Goal: Information Seeking & Learning: Learn about a topic

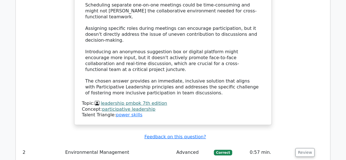
scroll to position [1051, 0]
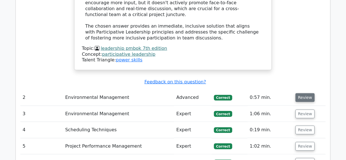
click at [302, 93] on button "Review" at bounding box center [304, 97] width 19 height 9
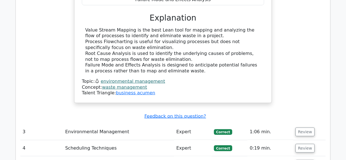
scroll to position [1256, 0]
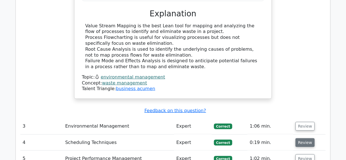
drag, startPoint x: 301, startPoint y: 52, endPoint x: 302, endPoint y: 69, distance: 17.5
click at [301, 122] on button "Review" at bounding box center [304, 126] width 19 height 9
click at [302, 138] on button "Review" at bounding box center [304, 142] width 19 height 9
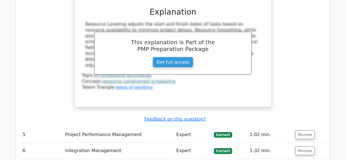
scroll to position [1974, 0]
click at [302, 130] on button "Review" at bounding box center [304, 134] width 19 height 9
drag, startPoint x: 302, startPoint y: 35, endPoint x: 302, endPoint y: 38, distance: 3.4
click at [302, 146] on button "Review" at bounding box center [304, 150] width 19 height 9
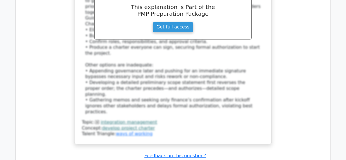
scroll to position [2615, 0]
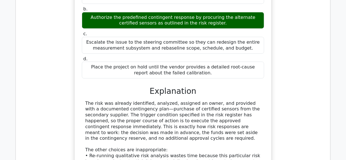
scroll to position [3231, 0]
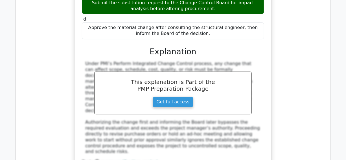
scroll to position [3564, 0]
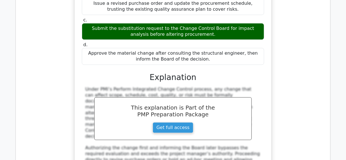
drag, startPoint x: 302, startPoint y: 27, endPoint x: 301, endPoint y: 42, distance: 15.0
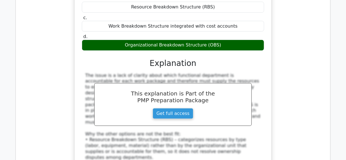
scroll to position [3897, 0]
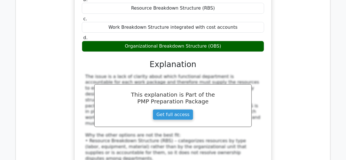
drag, startPoint x: 154, startPoint y: 94, endPoint x: 195, endPoint y: 96, distance: 41.5
copy div "Sentiment analysis"
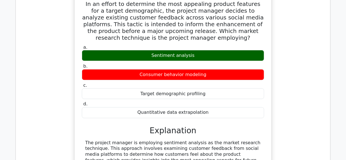
scroll to position [4179, 0]
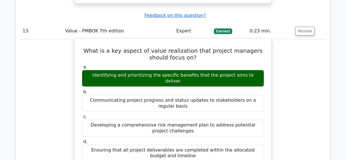
scroll to position [4769, 0]
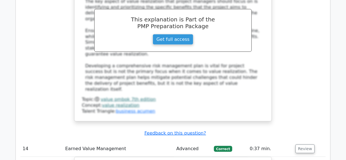
scroll to position [4974, 0]
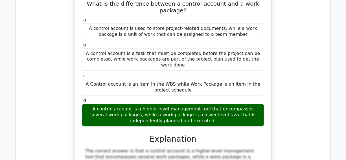
scroll to position [5308, 0]
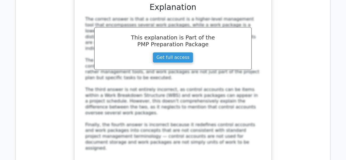
scroll to position [5564, 0]
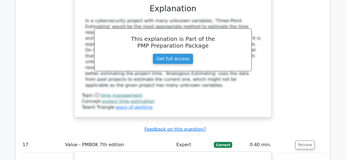
scroll to position [5820, 0]
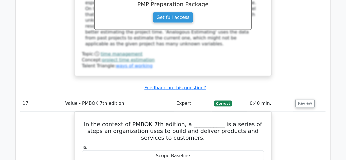
drag, startPoint x: 303, startPoint y: 47, endPoint x: 303, endPoint y: 50, distance: 4.0
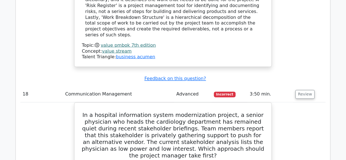
scroll to position [6154, 0]
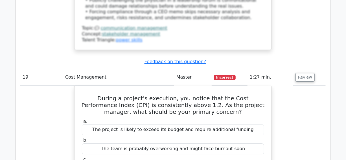
scroll to position [6564, 0]
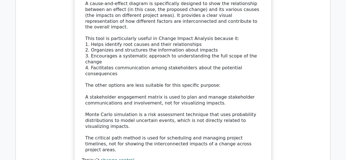
scroll to position [7102, 0]
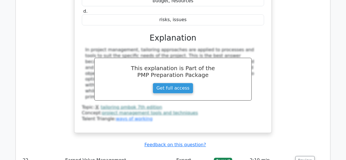
scroll to position [7410, 0]
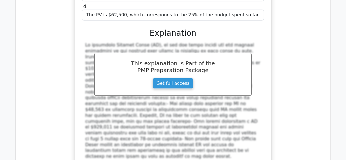
scroll to position [7743, 0]
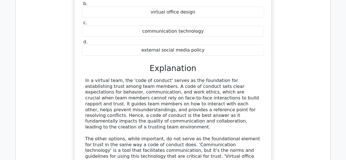
scroll to position [7974, 0]
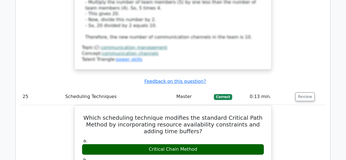
scroll to position [8418, 0]
